Goal: Task Accomplishment & Management: Use online tool/utility

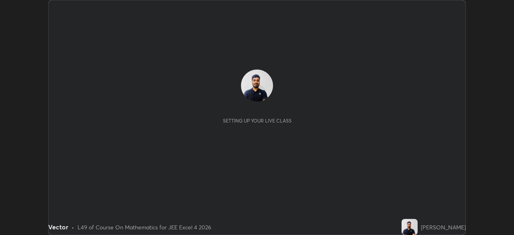
scroll to position [235, 514]
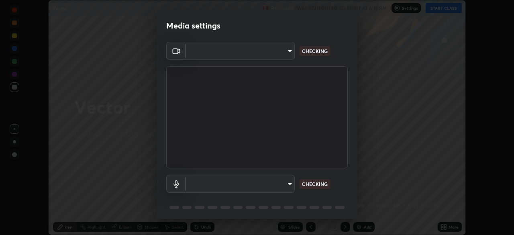
type input "f44939252cec670a7c81aafead478e6b9f15b20a1b8f1ae8dba2619045631b1c"
type input "communications"
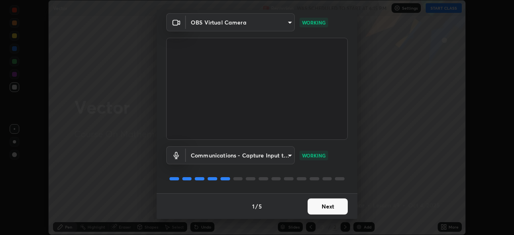
click at [320, 207] on button "Next" at bounding box center [328, 206] width 40 height 16
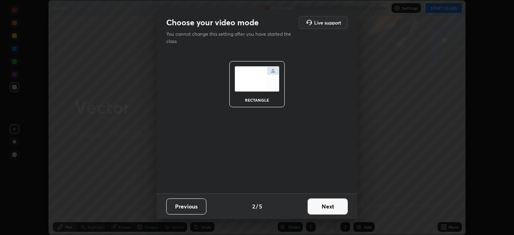
click at [321, 210] on button "Next" at bounding box center [328, 206] width 40 height 16
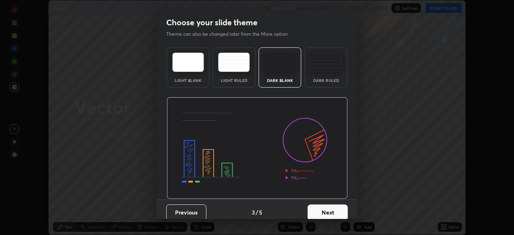
click at [322, 211] on button "Next" at bounding box center [328, 213] width 40 height 16
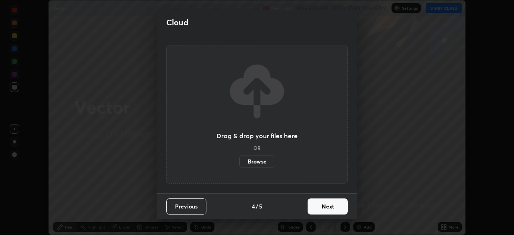
click at [323, 212] on button "Next" at bounding box center [328, 206] width 40 height 16
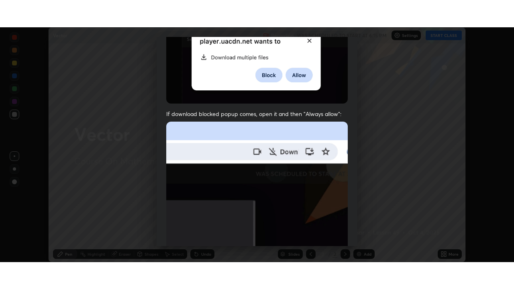
scroll to position [192, 0]
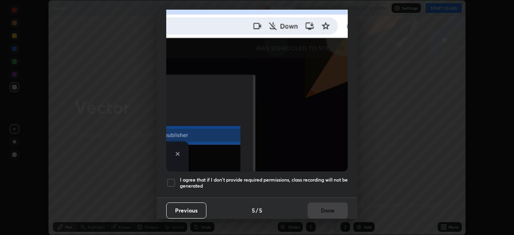
click at [288, 177] on h5 "I agree that if I don't provide required permissions, class recording will not …" at bounding box center [264, 183] width 168 height 12
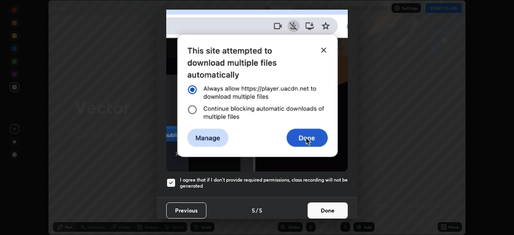
click at [317, 206] on button "Done" at bounding box center [328, 211] width 40 height 16
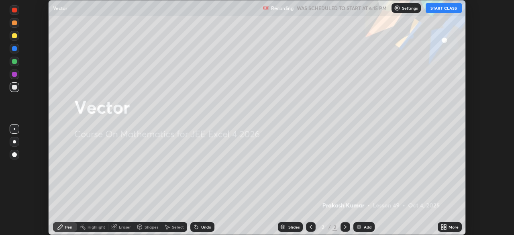
click at [441, 10] on button "START CLASS" at bounding box center [444, 8] width 36 height 10
click at [442, 225] on icon at bounding box center [443, 226] width 2 height 2
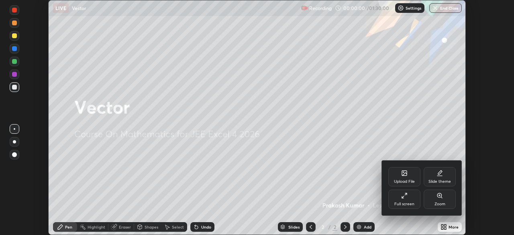
click at [409, 200] on div "Full screen" at bounding box center [405, 199] width 32 height 19
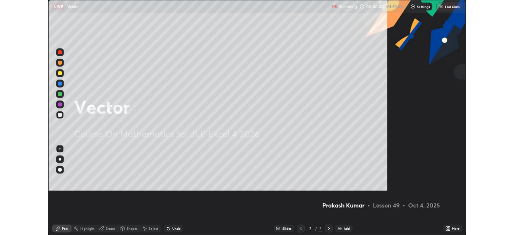
scroll to position [289, 514]
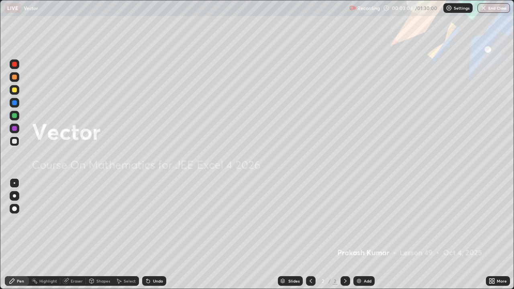
click at [367, 235] on div "Add" at bounding box center [368, 281] width 8 height 4
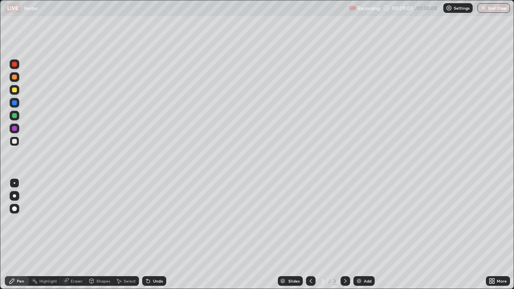
click at [153, 235] on div "Undo" at bounding box center [158, 281] width 10 height 4
click at [156, 235] on div "Undo" at bounding box center [154, 281] width 24 height 10
click at [158, 235] on div "Undo" at bounding box center [154, 281] width 24 height 10
click at [105, 235] on div "Shapes" at bounding box center [99, 281] width 27 height 10
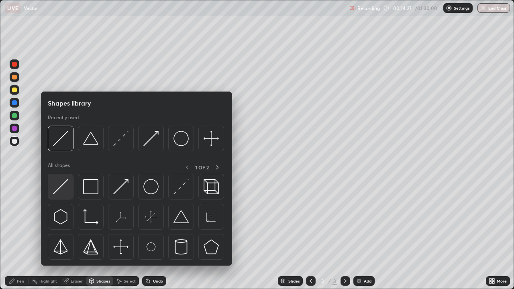
click at [65, 192] on img at bounding box center [60, 186] width 15 height 15
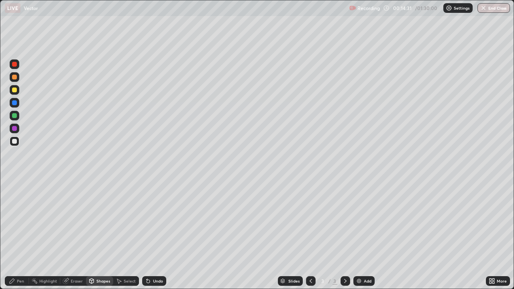
click at [23, 235] on div "Pen" at bounding box center [17, 281] width 24 height 10
click at [17, 91] on div at bounding box center [15, 90] width 10 height 10
click at [99, 235] on div "Shapes" at bounding box center [103, 281] width 14 height 4
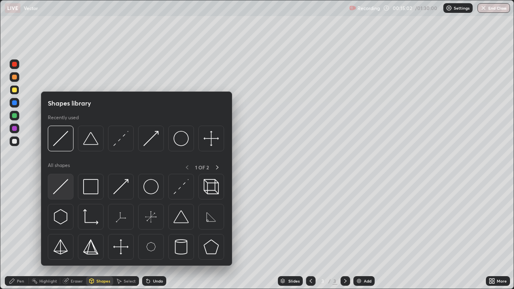
click at [70, 185] on div at bounding box center [61, 187] width 26 height 26
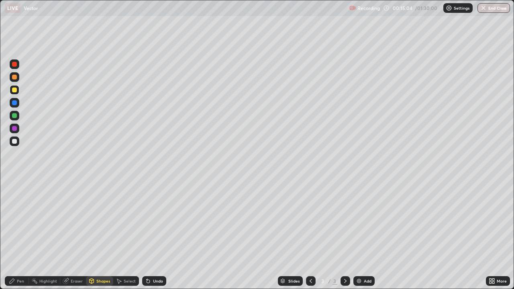
click at [24, 235] on div "Pen" at bounding box center [17, 281] width 24 height 10
click at [151, 235] on div "Undo" at bounding box center [154, 281] width 24 height 10
click at [147, 235] on icon at bounding box center [148, 281] width 6 height 6
click at [146, 235] on div "Undo" at bounding box center [154, 281] width 24 height 10
click at [145, 235] on div "Undo" at bounding box center [154, 281] width 24 height 10
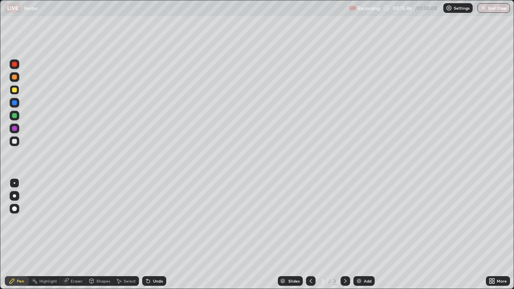
click at [144, 235] on div "Undo" at bounding box center [154, 281] width 24 height 10
click at [18, 119] on div at bounding box center [15, 116] width 10 height 10
click at [151, 235] on div "Undo" at bounding box center [154, 281] width 24 height 10
click at [156, 235] on div "Undo" at bounding box center [154, 281] width 24 height 10
click at [14, 90] on div at bounding box center [14, 90] width 5 height 5
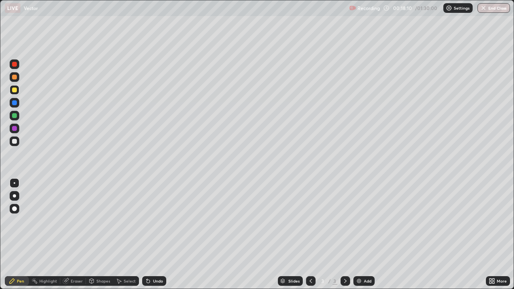
click at [15, 116] on div at bounding box center [14, 115] width 5 height 5
click at [415, 235] on div "Slides 3 / 3 Add" at bounding box center [326, 281] width 320 height 16
click at [416, 235] on div "Slides 3 / 3 Add" at bounding box center [326, 281] width 320 height 16
click at [363, 235] on div "Add" at bounding box center [364, 281] width 21 height 10
click at [18, 140] on div at bounding box center [15, 142] width 10 height 10
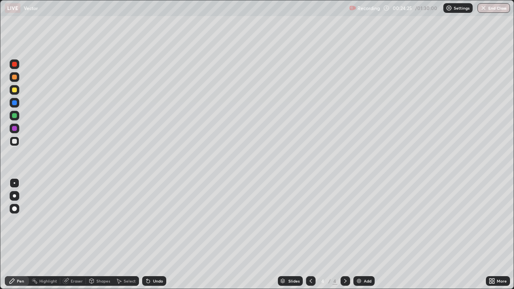
click at [369, 235] on div "Add" at bounding box center [368, 281] width 8 height 4
click at [16, 90] on div at bounding box center [14, 90] width 5 height 5
click at [18, 142] on div at bounding box center [15, 142] width 10 height 10
click at [17, 117] on div at bounding box center [15, 116] width 10 height 10
click at [19, 143] on div at bounding box center [15, 142] width 10 height 10
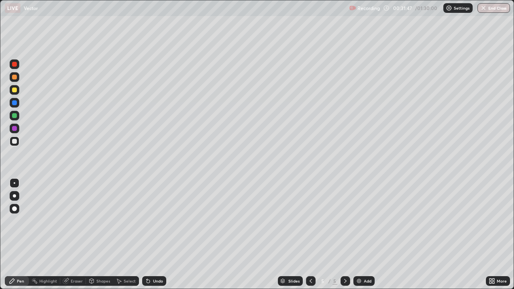
click at [307, 235] on div at bounding box center [311, 281] width 10 height 10
click at [311, 235] on icon at bounding box center [311, 281] width 2 height 4
click at [348, 235] on div at bounding box center [346, 281] width 10 height 10
click at [341, 235] on div at bounding box center [346, 281] width 10 height 10
click at [16, 89] on div at bounding box center [14, 90] width 5 height 5
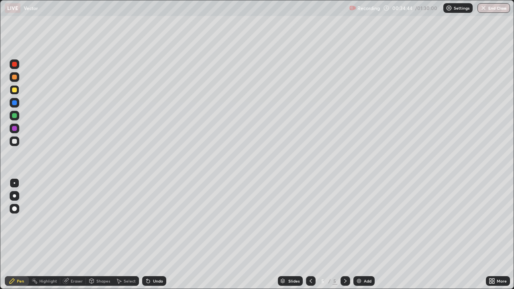
click at [365, 235] on div "Add" at bounding box center [368, 281] width 8 height 4
click at [313, 235] on div at bounding box center [311, 281] width 10 height 10
click at [345, 235] on icon at bounding box center [345, 281] width 6 height 6
click at [18, 144] on div at bounding box center [15, 142] width 10 height 10
click at [155, 235] on div "Undo" at bounding box center [154, 281] width 24 height 10
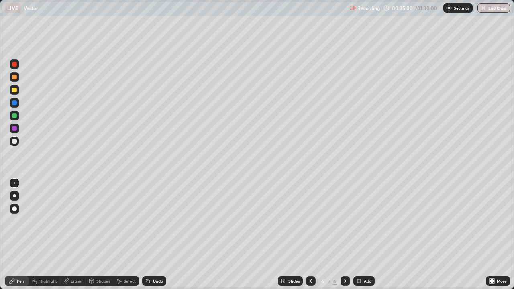
click at [18, 141] on div at bounding box center [15, 142] width 10 height 10
click at [16, 117] on div at bounding box center [14, 115] width 5 height 5
click at [13, 185] on div at bounding box center [15, 183] width 10 height 10
click at [68, 235] on icon at bounding box center [66, 281] width 6 height 6
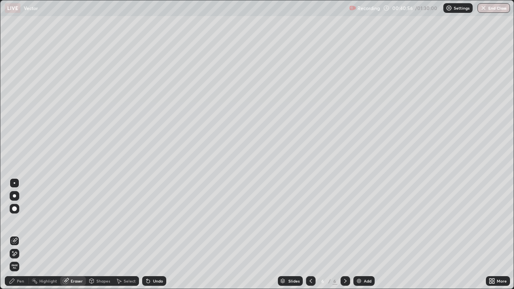
click at [14, 235] on icon at bounding box center [14, 254] width 6 height 7
click at [22, 235] on div "Pen" at bounding box center [17, 281] width 24 height 10
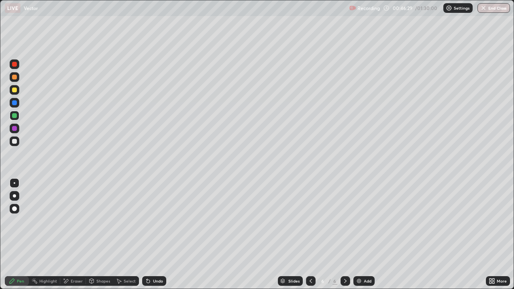
click at [362, 235] on div "Add" at bounding box center [364, 281] width 21 height 10
click at [153, 235] on div "Undo" at bounding box center [158, 281] width 10 height 4
click at [15, 141] on div at bounding box center [14, 141] width 5 height 5
click at [101, 235] on div "Shapes" at bounding box center [103, 281] width 14 height 4
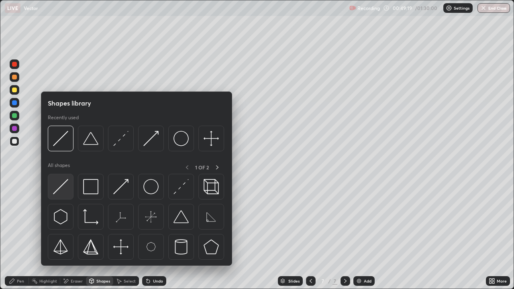
click at [63, 186] on img at bounding box center [60, 186] width 15 height 15
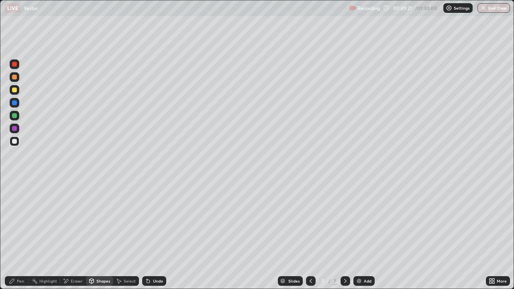
click at [155, 235] on div "Undo" at bounding box center [158, 281] width 10 height 4
click at [97, 235] on div "Shapes" at bounding box center [103, 281] width 14 height 4
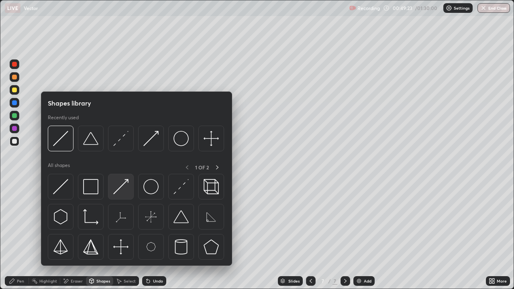
click at [123, 187] on img at bounding box center [120, 186] width 15 height 15
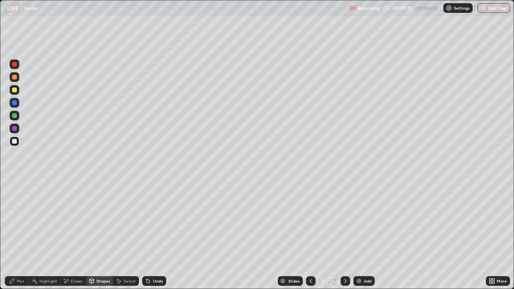
click at [159, 235] on div "Undo" at bounding box center [154, 281] width 24 height 10
click at [12, 235] on icon at bounding box center [12, 281] width 6 height 6
click at [159, 235] on div "Undo" at bounding box center [158, 281] width 10 height 4
click at [80, 235] on div "Eraser" at bounding box center [77, 281] width 12 height 4
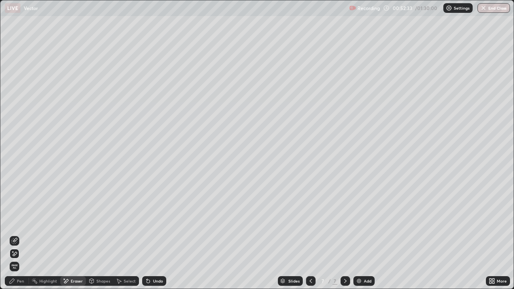
click at [361, 235] on img at bounding box center [359, 281] width 6 height 6
click at [21, 235] on div "Pen" at bounding box center [20, 281] width 7 height 4
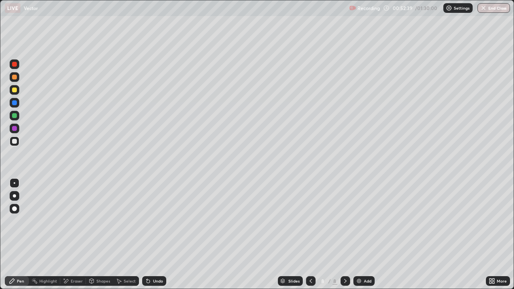
click at [310, 235] on icon at bounding box center [311, 281] width 6 height 6
click at [348, 235] on div at bounding box center [346, 281] width 10 height 16
click at [105, 235] on div "Shapes" at bounding box center [103, 281] width 14 height 4
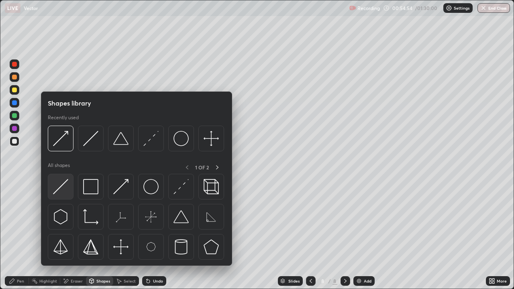
click at [67, 188] on img at bounding box center [60, 186] width 15 height 15
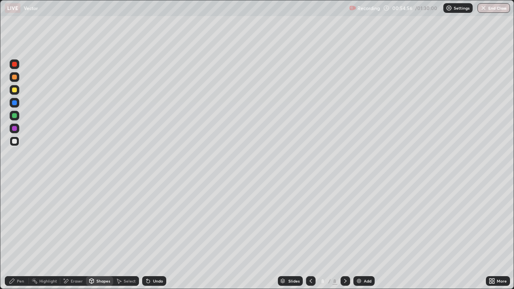
click at [22, 235] on div "Pen" at bounding box center [17, 281] width 24 height 10
click at [15, 115] on div at bounding box center [14, 115] width 5 height 5
click at [14, 90] on div at bounding box center [14, 90] width 5 height 5
click at [98, 235] on div "Shapes" at bounding box center [103, 281] width 14 height 4
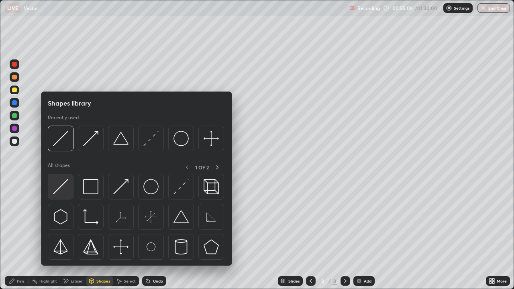
click at [69, 185] on div at bounding box center [61, 187] width 26 height 26
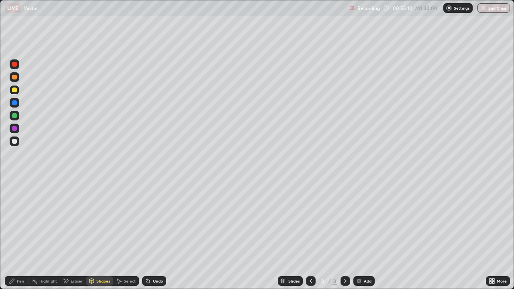
click at [158, 235] on div "Undo" at bounding box center [154, 281] width 24 height 10
click at [100, 235] on div "Shapes" at bounding box center [103, 281] width 14 height 4
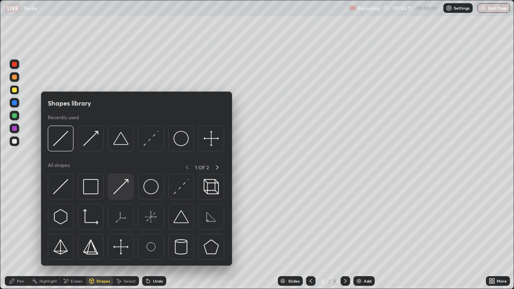
click at [121, 188] on img at bounding box center [120, 186] width 15 height 15
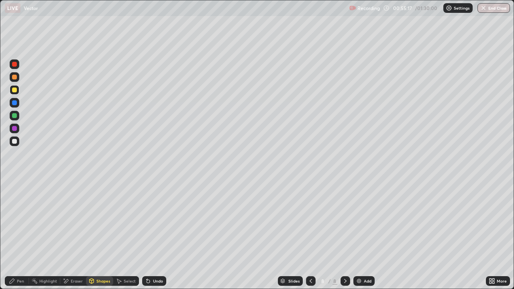
click at [16, 79] on div at bounding box center [15, 77] width 10 height 10
click at [17, 235] on div "Pen" at bounding box center [20, 281] width 7 height 4
click at [98, 235] on div "Shapes" at bounding box center [103, 281] width 14 height 4
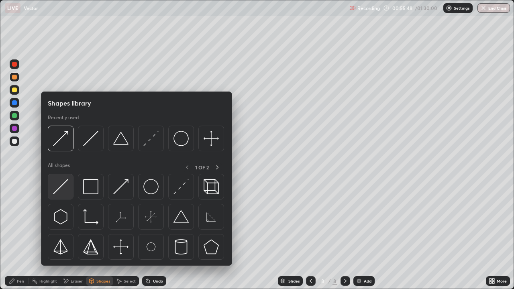
click at [57, 191] on img at bounding box center [60, 186] width 15 height 15
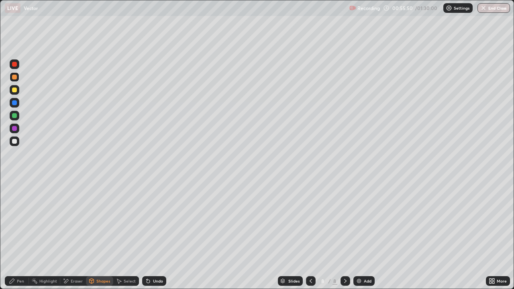
click at [19, 235] on div "Pen" at bounding box center [20, 281] width 7 height 4
click at [155, 235] on div "Undo" at bounding box center [158, 281] width 10 height 4
click at [96, 235] on div "Shapes" at bounding box center [99, 281] width 27 height 10
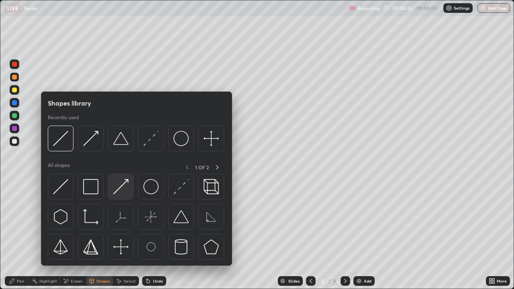
click at [121, 190] on img at bounding box center [120, 186] width 15 height 15
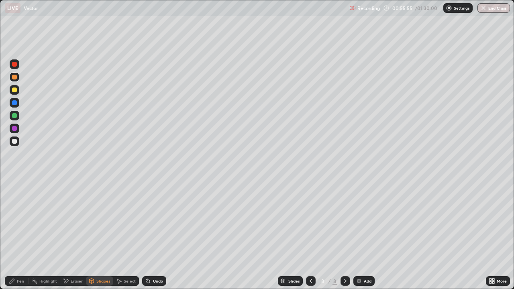
click at [19, 235] on div "Pen" at bounding box center [17, 281] width 24 height 10
click at [101, 235] on div "Shapes" at bounding box center [103, 281] width 14 height 4
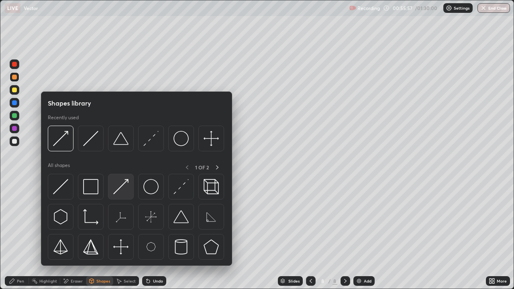
click at [123, 189] on img at bounding box center [120, 186] width 15 height 15
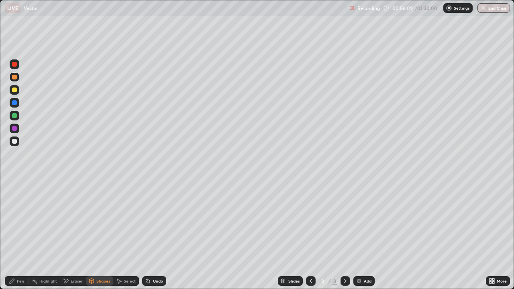
click at [157, 235] on div "Undo" at bounding box center [158, 281] width 10 height 4
click at [23, 235] on div "Pen" at bounding box center [20, 281] width 7 height 4
click at [105, 235] on div "Shapes" at bounding box center [103, 281] width 14 height 4
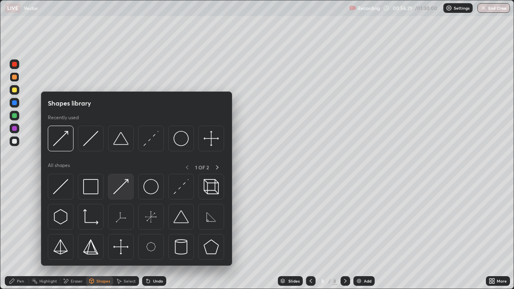
click at [120, 187] on img at bounding box center [120, 186] width 15 height 15
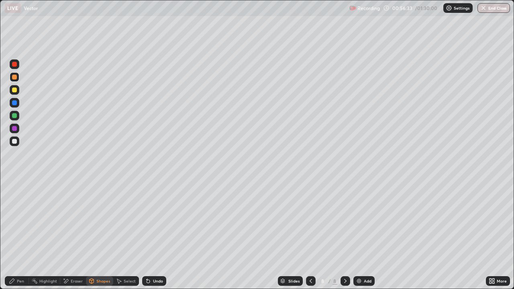
click at [21, 235] on div "Pen" at bounding box center [20, 281] width 7 height 4
click at [18, 141] on div at bounding box center [15, 142] width 10 height 10
click at [310, 235] on icon at bounding box center [311, 281] width 6 height 6
click at [346, 235] on div at bounding box center [346, 281] width 10 height 16
click at [15, 113] on div at bounding box center [14, 115] width 5 height 5
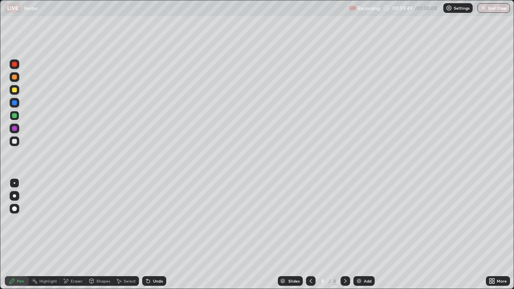
click at [18, 89] on div at bounding box center [15, 90] width 10 height 10
click at [155, 235] on div "Undo" at bounding box center [154, 281] width 24 height 10
click at [151, 235] on div "Undo" at bounding box center [154, 281] width 24 height 10
click at [152, 235] on div "Undo" at bounding box center [154, 281] width 24 height 10
click at [154, 235] on div "Undo" at bounding box center [152, 281] width 27 height 16
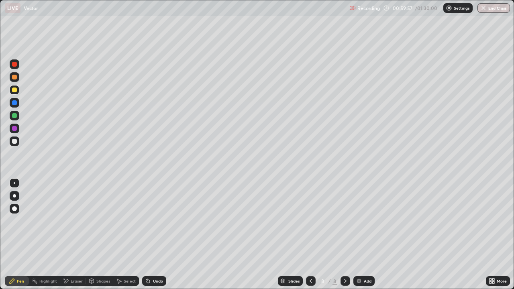
click at [157, 235] on div "Undo" at bounding box center [154, 281] width 24 height 10
click at [158, 235] on div "Undo" at bounding box center [154, 281] width 24 height 10
click at [158, 235] on div "Undo" at bounding box center [158, 281] width 10 height 4
click at [159, 235] on div "Undo" at bounding box center [158, 281] width 10 height 4
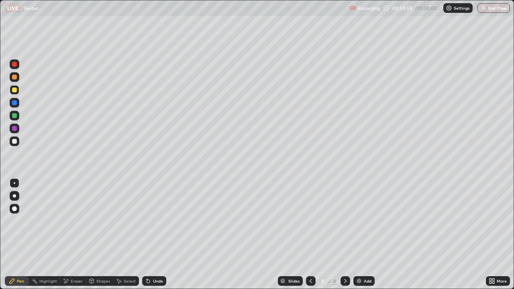
click at [158, 235] on div "Undo" at bounding box center [158, 281] width 10 height 4
click at [160, 235] on div "Undo" at bounding box center [158, 281] width 10 height 4
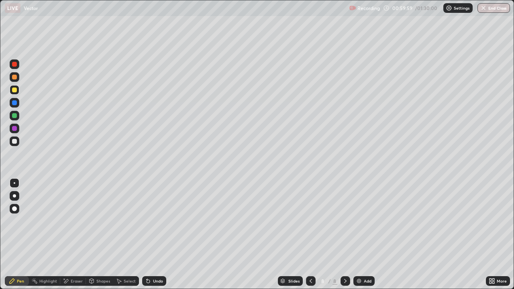
click at [160, 235] on div "Undo" at bounding box center [158, 281] width 10 height 4
click at [162, 235] on div "Undo" at bounding box center [158, 281] width 10 height 4
click at [157, 235] on div "Undo" at bounding box center [154, 281] width 24 height 10
click at [359, 235] on img at bounding box center [359, 281] width 6 height 6
click at [18, 143] on div at bounding box center [15, 142] width 10 height 10
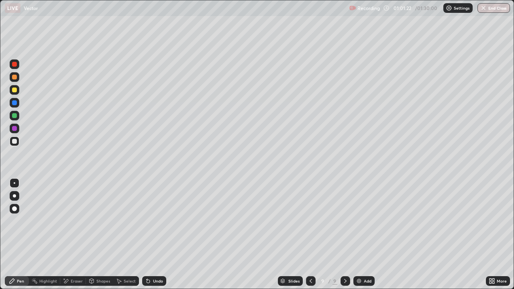
click at [98, 235] on div "Shapes" at bounding box center [99, 281] width 27 height 10
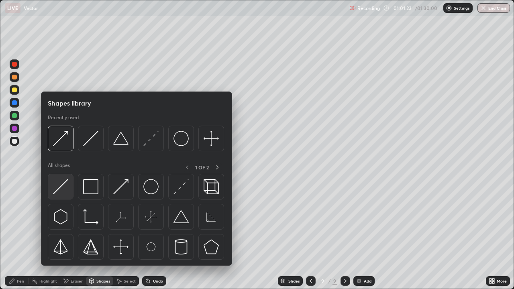
click at [68, 192] on img at bounding box center [60, 186] width 15 height 15
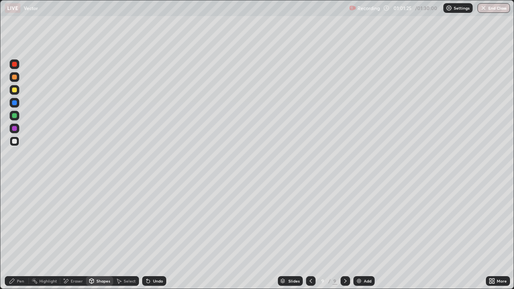
click at [109, 235] on div "Shapes" at bounding box center [99, 281] width 27 height 10
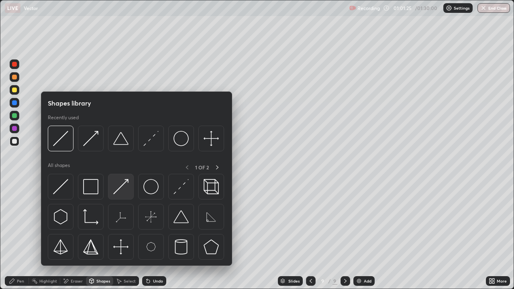
click at [124, 191] on img at bounding box center [120, 186] width 15 height 15
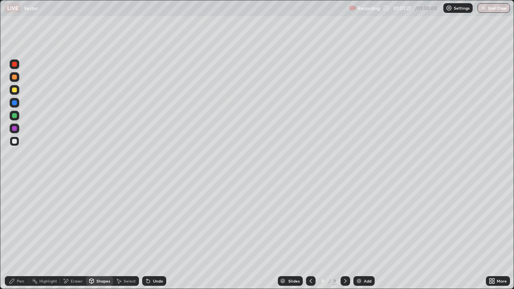
click at [153, 235] on div "Undo" at bounding box center [158, 281] width 10 height 4
click at [150, 235] on div "Undo" at bounding box center [154, 281] width 24 height 10
click at [12, 235] on icon at bounding box center [12, 281] width 6 height 6
click at [99, 235] on div "Shapes" at bounding box center [103, 281] width 14 height 4
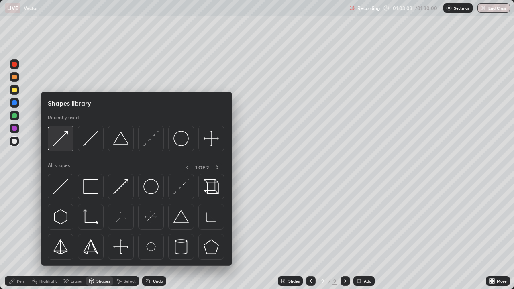
click at [70, 140] on div at bounding box center [61, 139] width 26 height 26
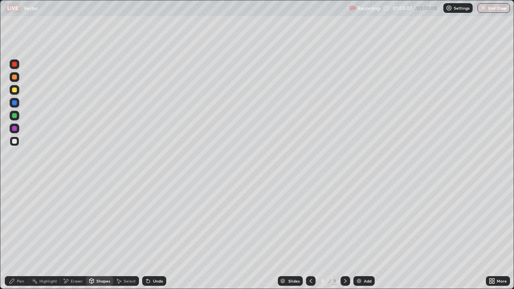
click at [19, 235] on div "Pen" at bounding box center [20, 281] width 7 height 4
click at [154, 235] on div "Undo" at bounding box center [158, 281] width 10 height 4
click at [153, 235] on div "Undo" at bounding box center [158, 281] width 10 height 4
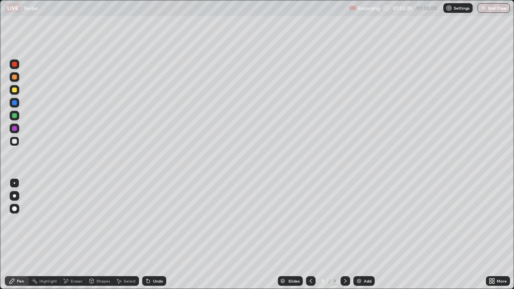
click at [15, 89] on div at bounding box center [14, 90] width 5 height 5
click at [153, 235] on div "Undo" at bounding box center [158, 281] width 10 height 4
click at [151, 235] on div "Undo" at bounding box center [154, 281] width 24 height 10
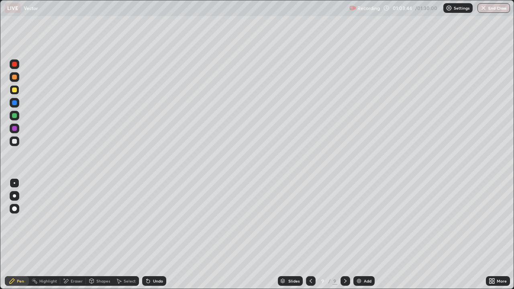
click at [151, 235] on div "Undo" at bounding box center [154, 281] width 24 height 10
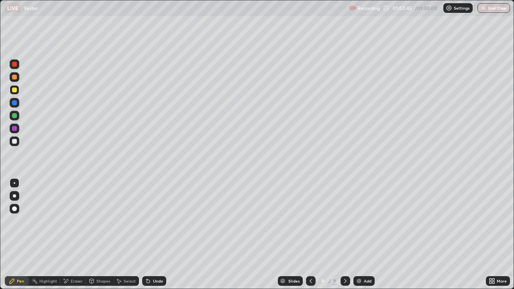
click at [152, 235] on div "Undo" at bounding box center [154, 281] width 24 height 10
click at [356, 235] on img at bounding box center [359, 281] width 6 height 6
click at [77, 235] on div "Eraser" at bounding box center [77, 281] width 12 height 4
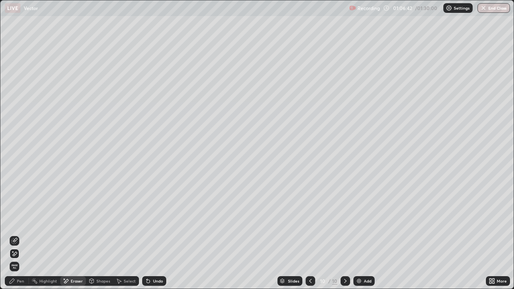
click at [22, 235] on div "Pen" at bounding box center [20, 281] width 7 height 4
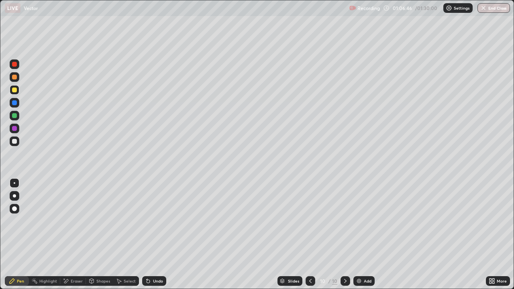
click at [146, 235] on div "Undo" at bounding box center [154, 281] width 24 height 10
click at [148, 235] on icon at bounding box center [148, 281] width 6 height 6
click at [147, 235] on icon at bounding box center [148, 281] width 3 height 3
click at [148, 235] on icon at bounding box center [148, 281] width 3 height 3
click at [147, 235] on icon at bounding box center [148, 281] width 3 height 3
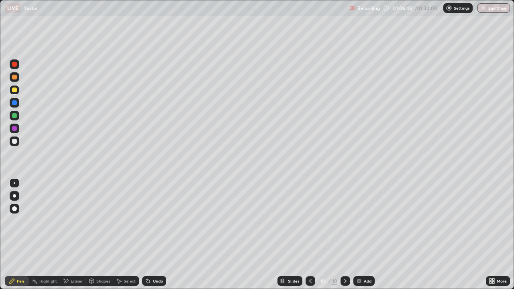
click at [153, 235] on div "Undo" at bounding box center [158, 281] width 10 height 4
click at [72, 235] on div "Eraser" at bounding box center [77, 281] width 12 height 4
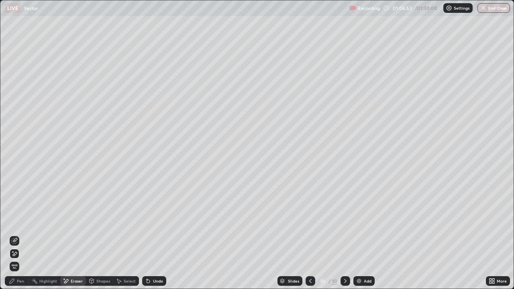
click at [19, 235] on div "Pen" at bounding box center [20, 281] width 7 height 4
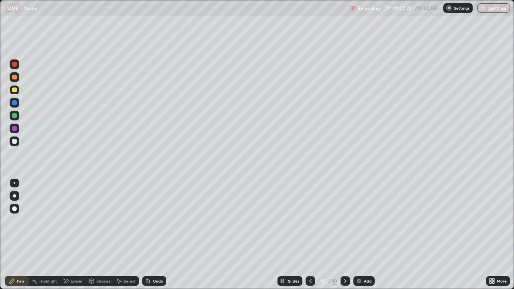
click at [160, 235] on div "Undo" at bounding box center [158, 281] width 10 height 4
click at [159, 235] on div "Undo" at bounding box center [158, 281] width 10 height 4
click at [160, 235] on div "Undo" at bounding box center [158, 281] width 10 height 4
click at [161, 235] on div "Undo" at bounding box center [158, 281] width 10 height 4
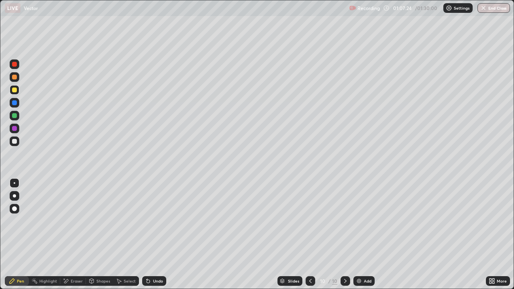
click at [161, 235] on div "Undo" at bounding box center [154, 281] width 24 height 10
click at [161, 235] on div "Undo" at bounding box center [158, 281] width 10 height 4
click at [162, 235] on div "Undo" at bounding box center [158, 281] width 10 height 4
click at [162, 235] on div "Undo" at bounding box center [154, 281] width 24 height 10
click at [162, 235] on div "Undo" at bounding box center [158, 281] width 10 height 4
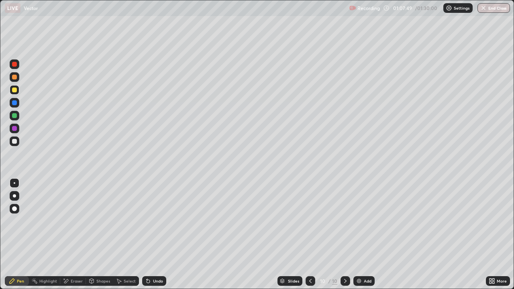
click at [18, 142] on div at bounding box center [15, 142] width 10 height 10
click at [501, 235] on div "More" at bounding box center [498, 281] width 24 height 10
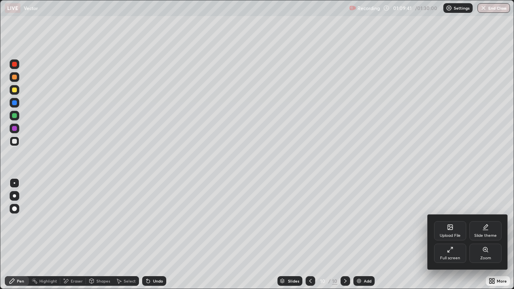
click at [450, 235] on div "Full screen" at bounding box center [450, 258] width 20 height 4
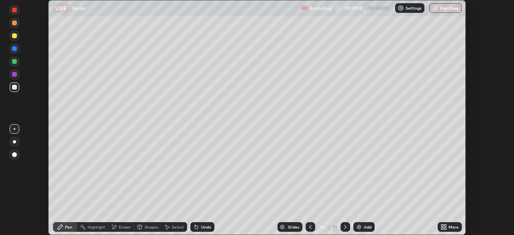
scroll to position [39945, 39666]
click at [448, 8] on button "End Class" at bounding box center [446, 8] width 33 height 10
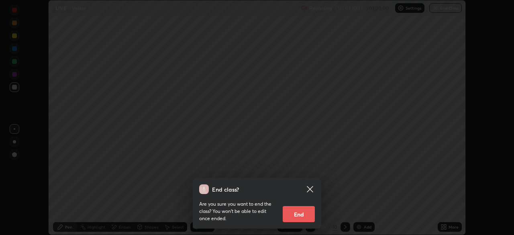
click at [298, 214] on button "End" at bounding box center [299, 214] width 32 height 16
